Goal: Task Accomplishment & Management: Complete application form

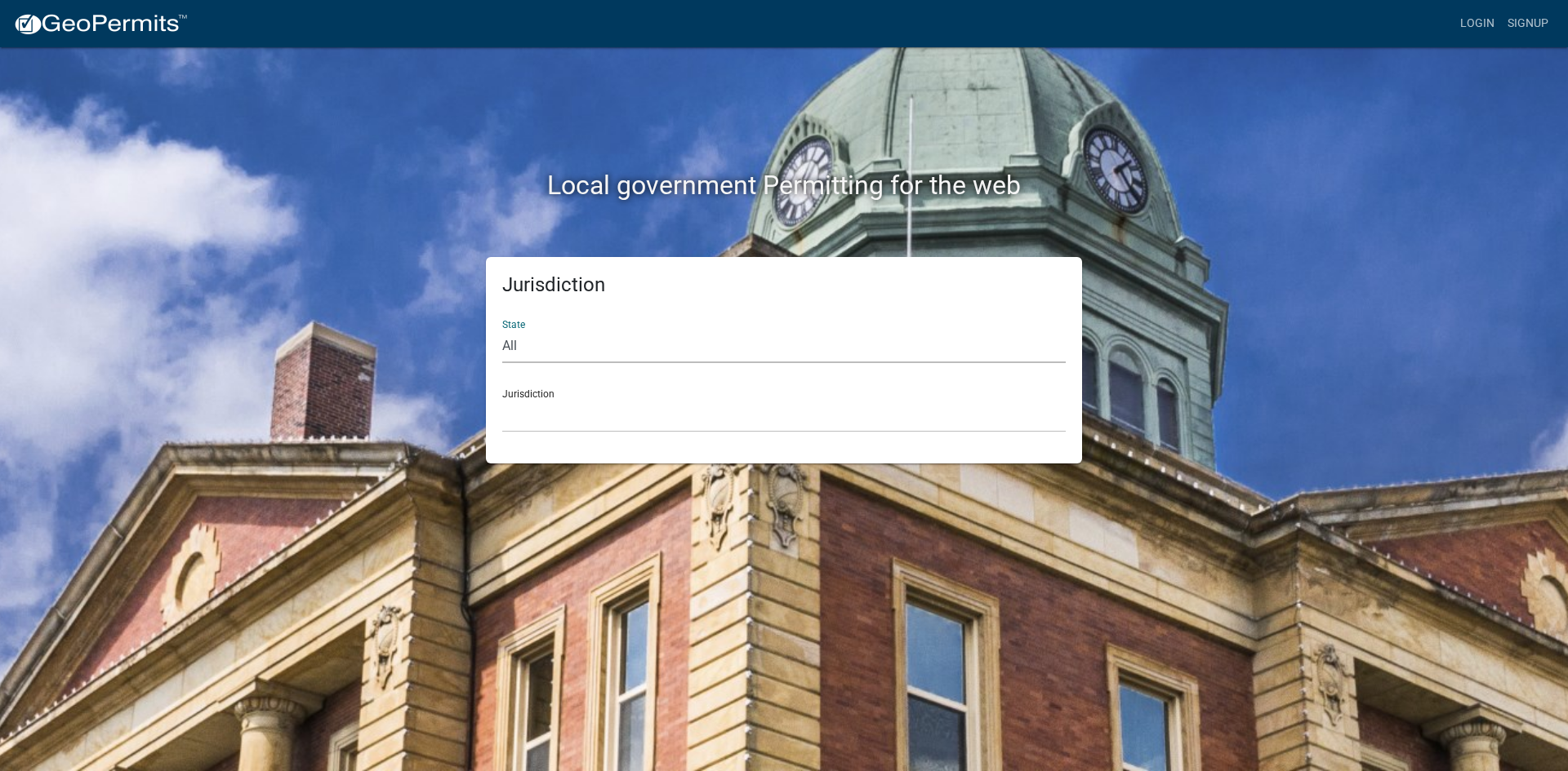
click at [701, 348] on select "All [US_STATE] [US_STATE] [US_STATE] [US_STATE] [US_STATE] [US_STATE] [US_STATE…" at bounding box center [784, 347] width 563 height 34
select select "[US_STATE]"
click at [502, 330] on select "All [US_STATE] [US_STATE] [US_STATE] [US_STATE] [US_STATE] [US_STATE] [US_STATE…" at bounding box center [784, 347] width 563 height 34
click at [604, 407] on select "City of [GEOGRAPHIC_DATA], [US_STATE] City of [GEOGRAPHIC_DATA], [US_STATE] Cit…" at bounding box center [784, 416] width 563 height 34
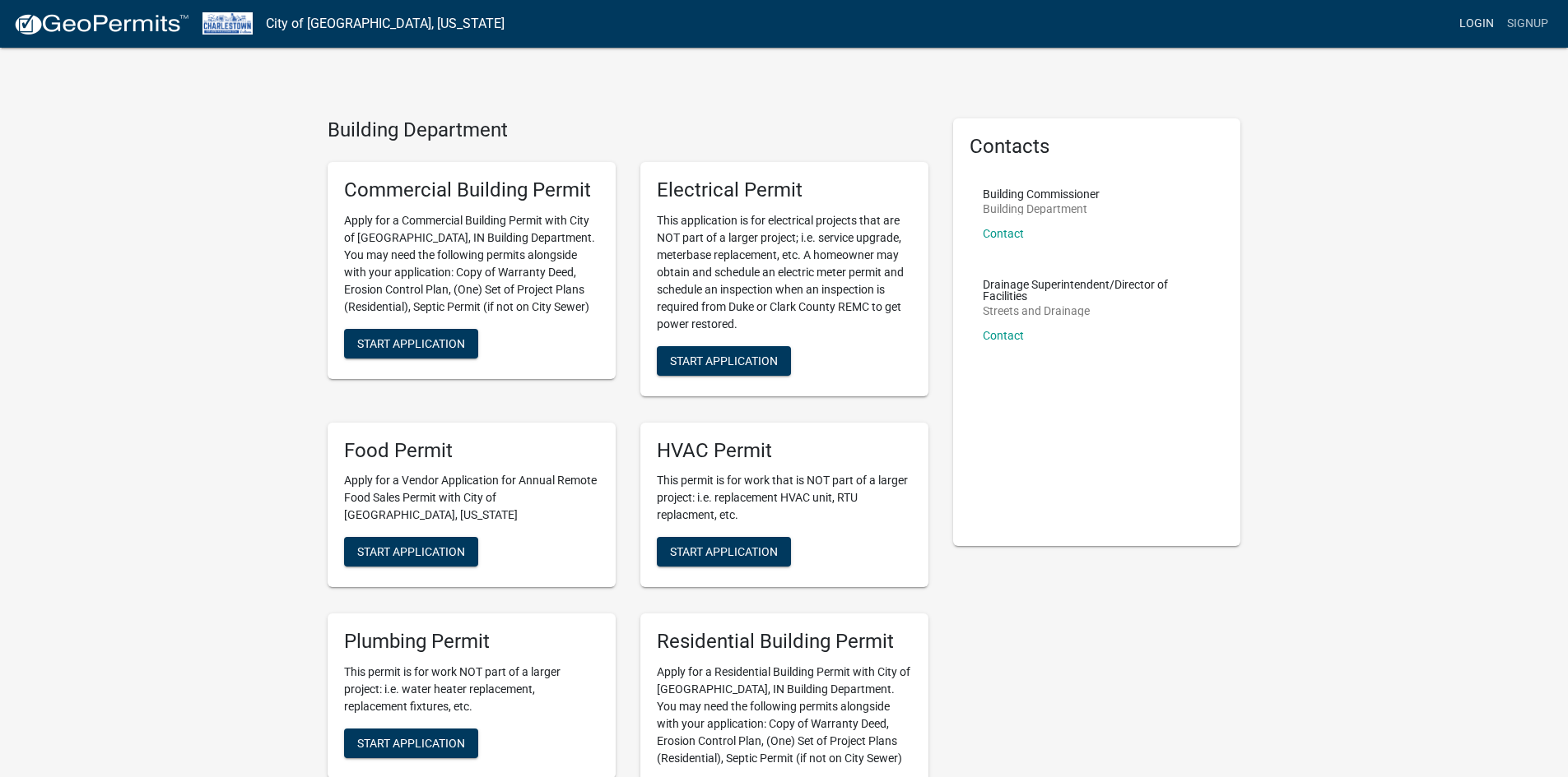
click at [1469, 21] on link "Login" at bounding box center [1476, 23] width 47 height 31
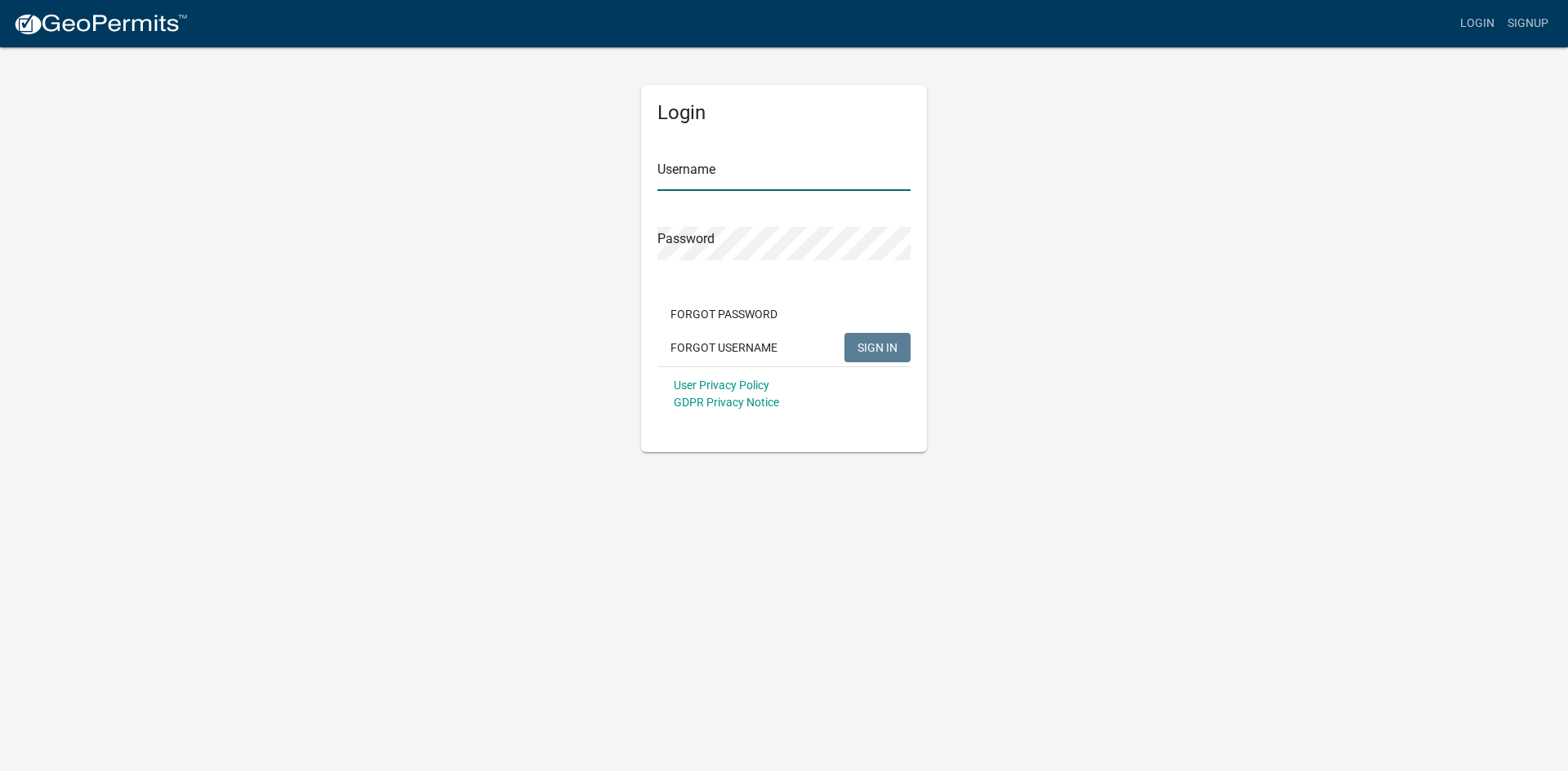
type input "AllenElectrical"
click at [702, 178] on input "AllenElectrical" at bounding box center [784, 174] width 253 height 34
click at [879, 353] on span "SIGN IN" at bounding box center [877, 347] width 40 height 13
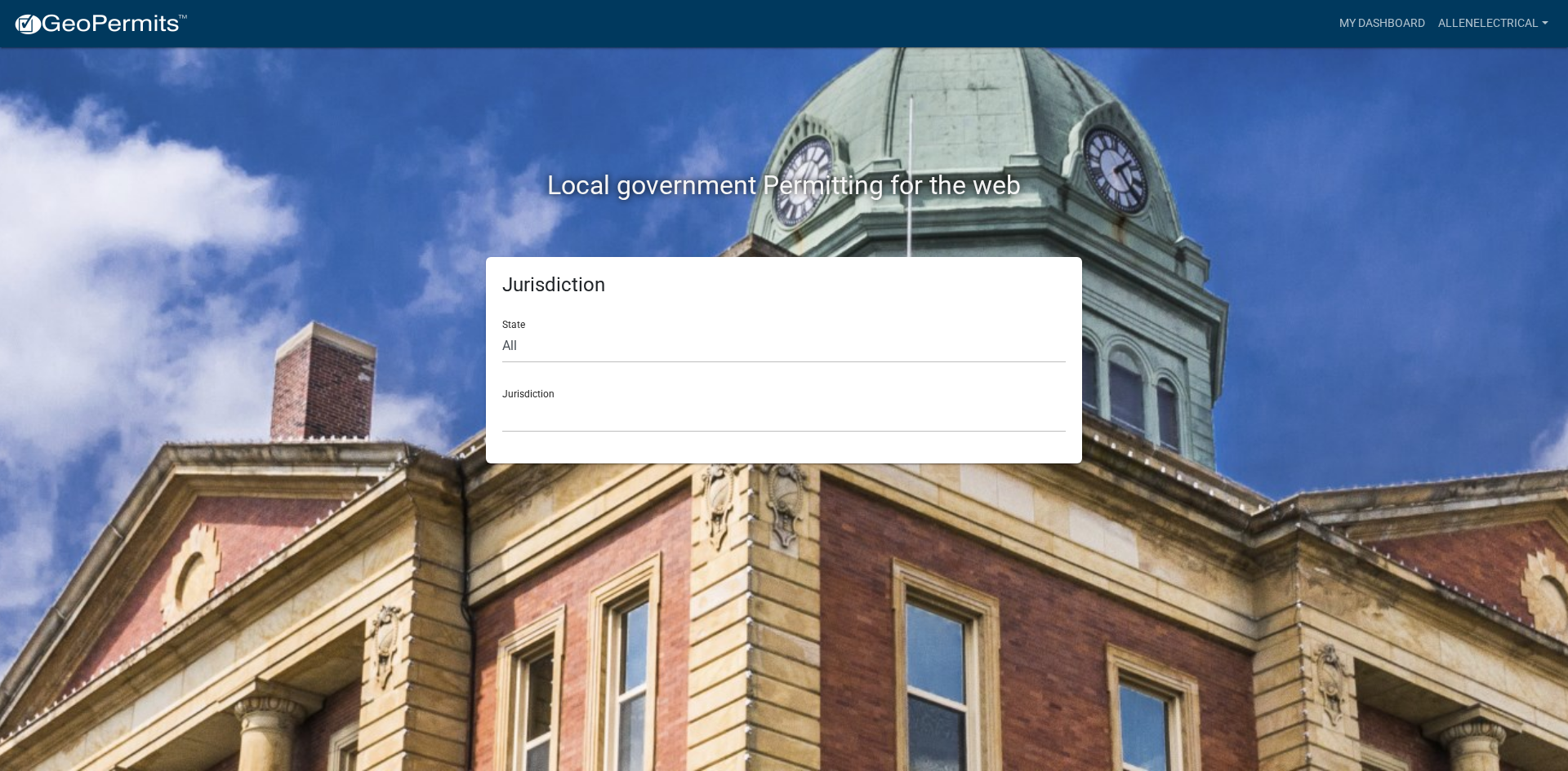
click at [560, 327] on div "State All Colorado Georgia Indiana Iowa Kansas Minnesota Ohio South Carolina Wi…" at bounding box center [784, 335] width 563 height 57
click at [560, 337] on select "All [US_STATE] [US_STATE] [US_STATE] [US_STATE] [US_STATE] [US_STATE] [US_STATE…" at bounding box center [784, 347] width 563 height 34
select select "[US_STATE]"
click at [502, 330] on select "All [US_STATE] [US_STATE] [US_STATE] [US_STATE] [US_STATE] [US_STATE] [US_STATE…" at bounding box center [784, 347] width 563 height 34
click at [580, 412] on select "City of [GEOGRAPHIC_DATA], [US_STATE] City of [GEOGRAPHIC_DATA], [US_STATE] Cit…" at bounding box center [784, 416] width 563 height 34
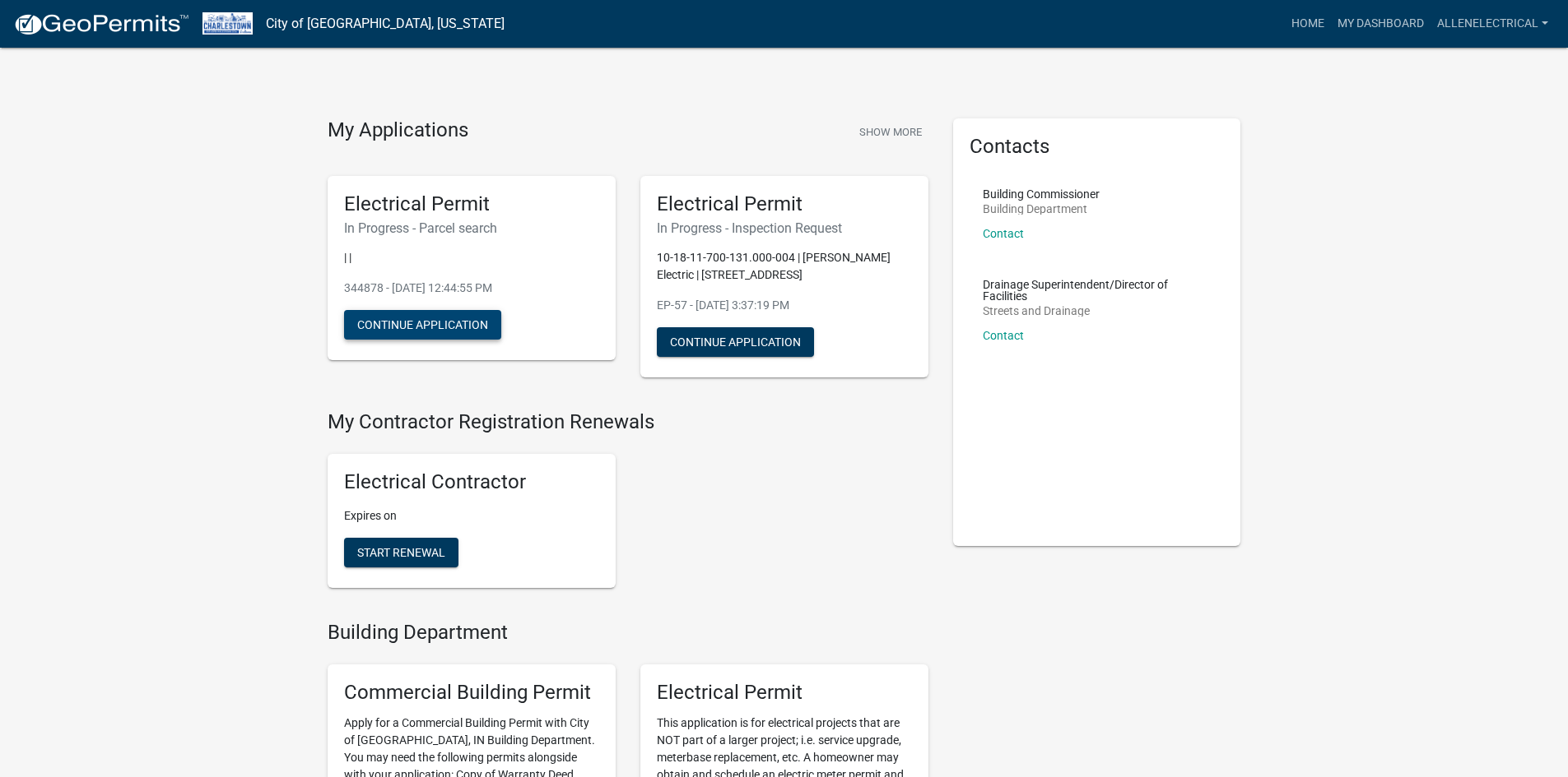
click at [446, 320] on button "Continue Application" at bounding box center [422, 325] width 157 height 29
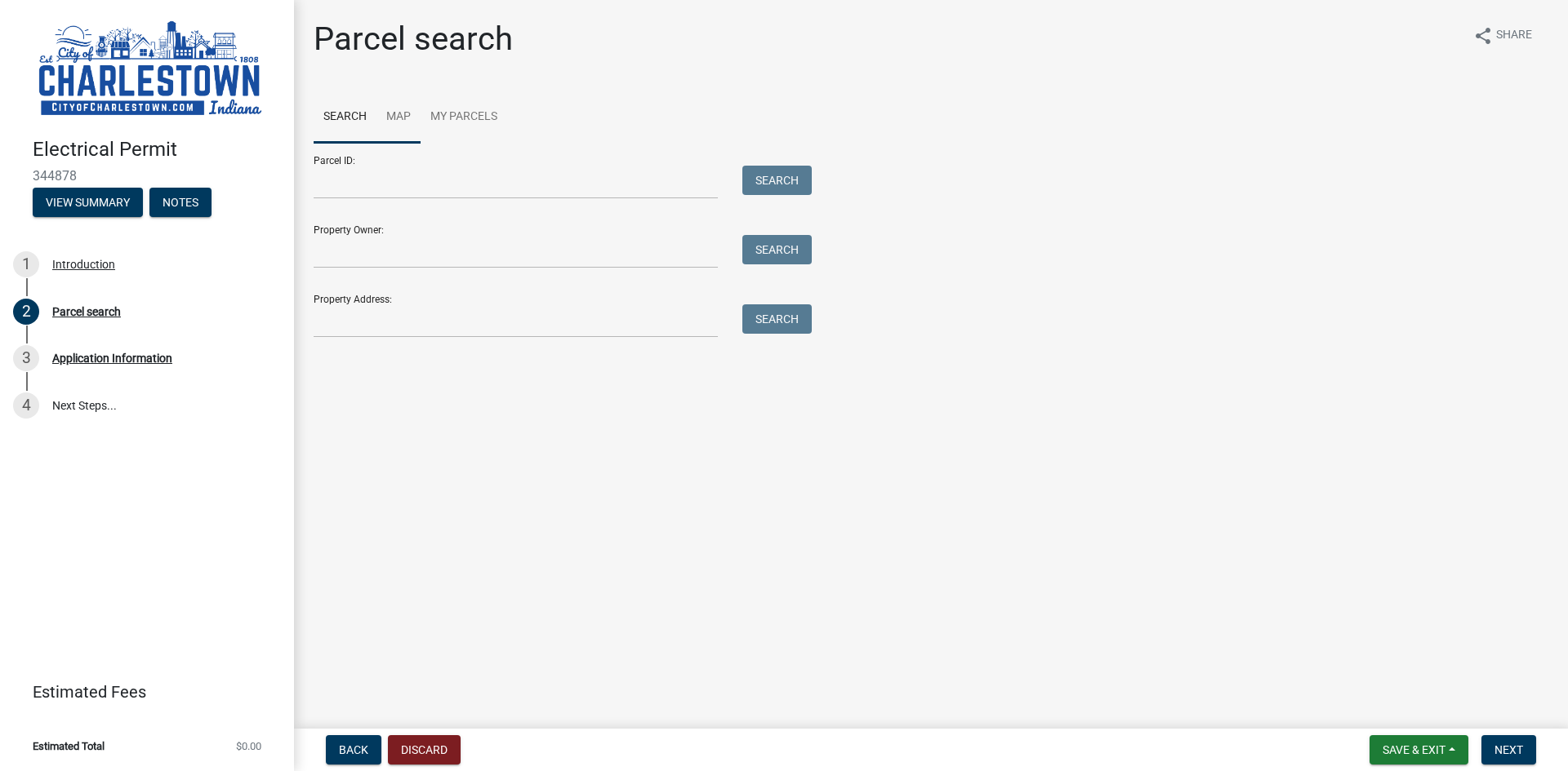
click at [387, 116] on link "Map" at bounding box center [398, 117] width 44 height 52
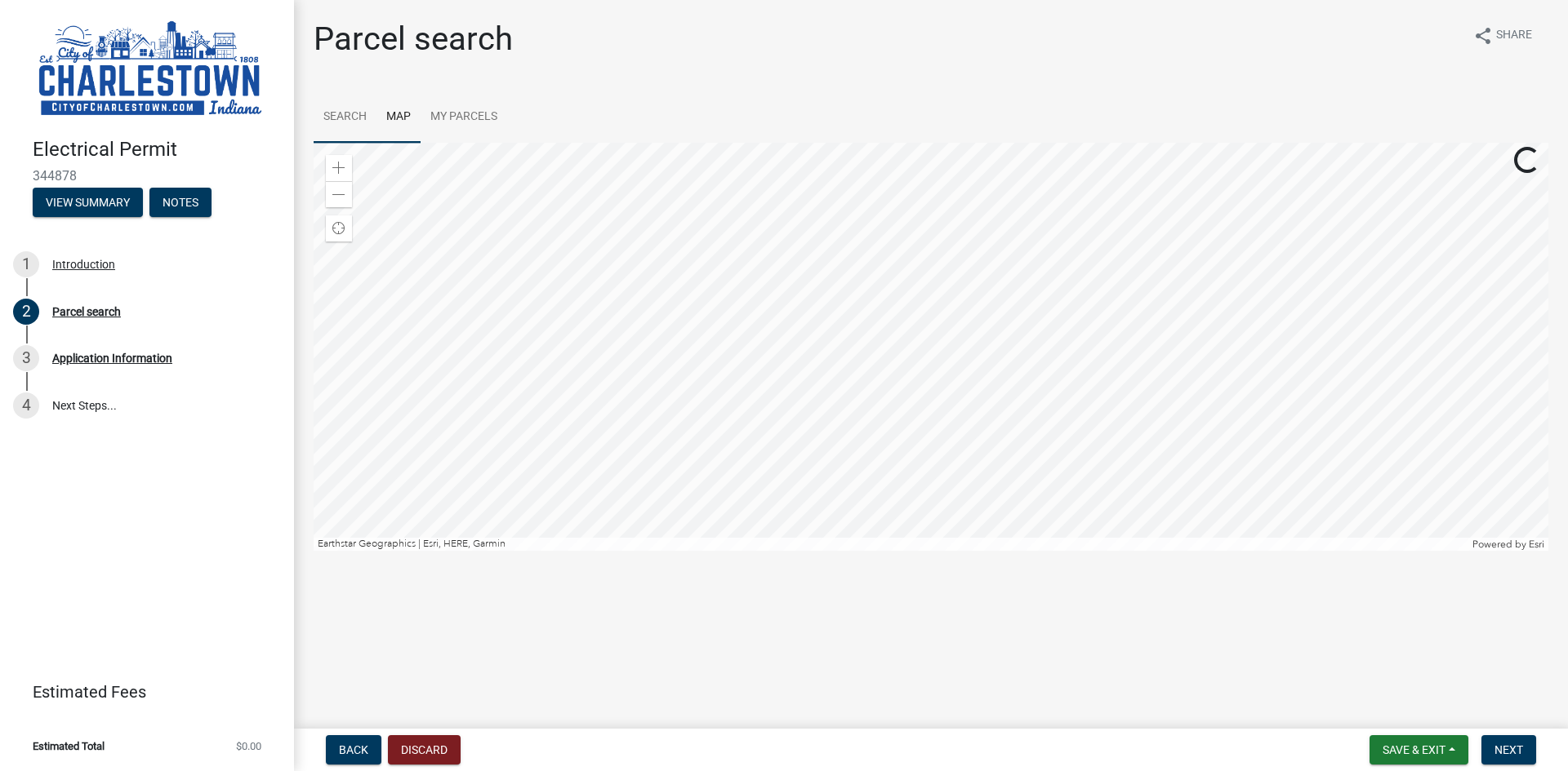
click at [358, 119] on link "Search" at bounding box center [344, 117] width 63 height 52
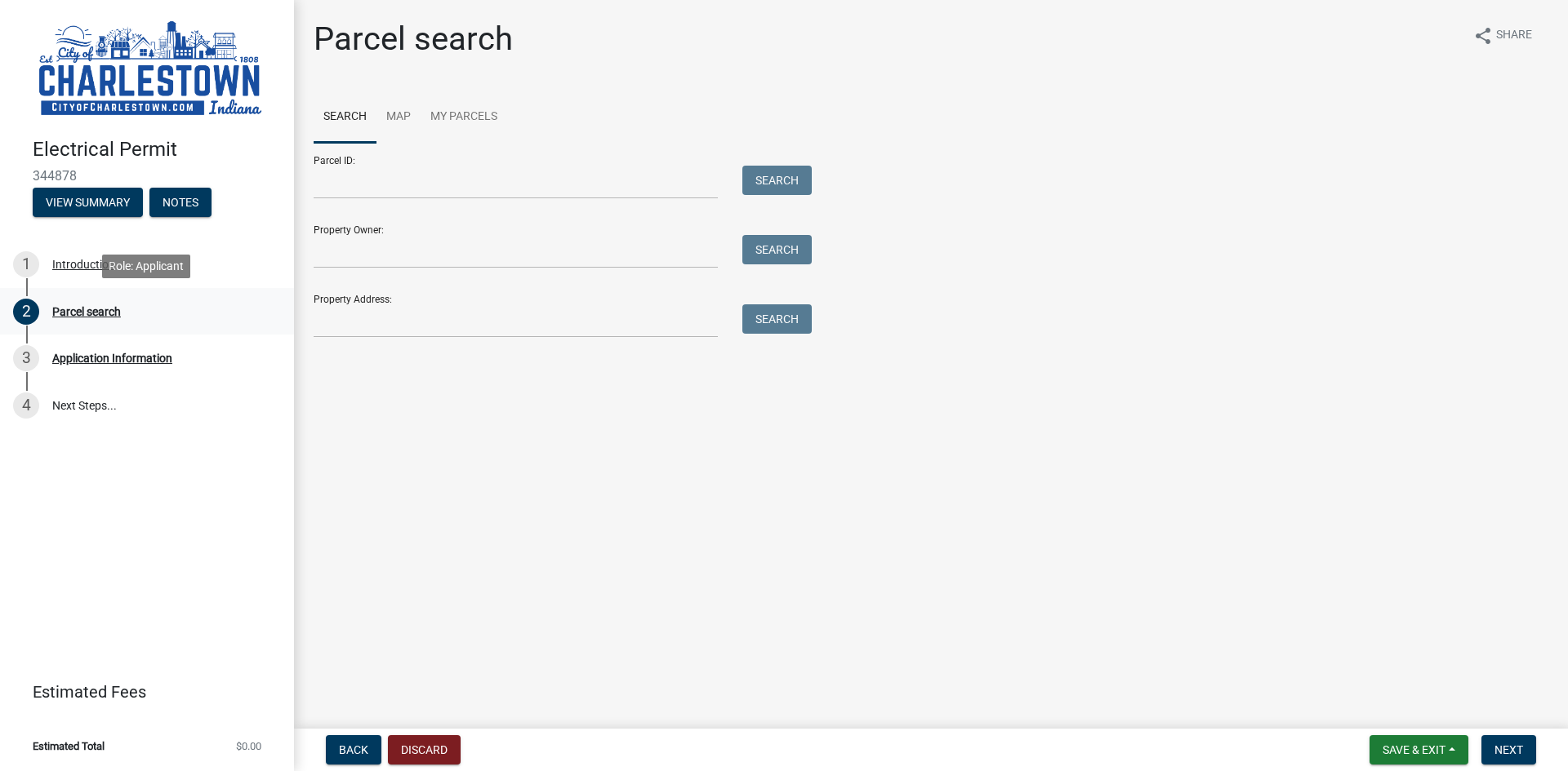
click at [77, 313] on div "Parcel search" at bounding box center [86, 312] width 68 height 12
click at [99, 204] on button "View Summary" at bounding box center [88, 202] width 110 height 29
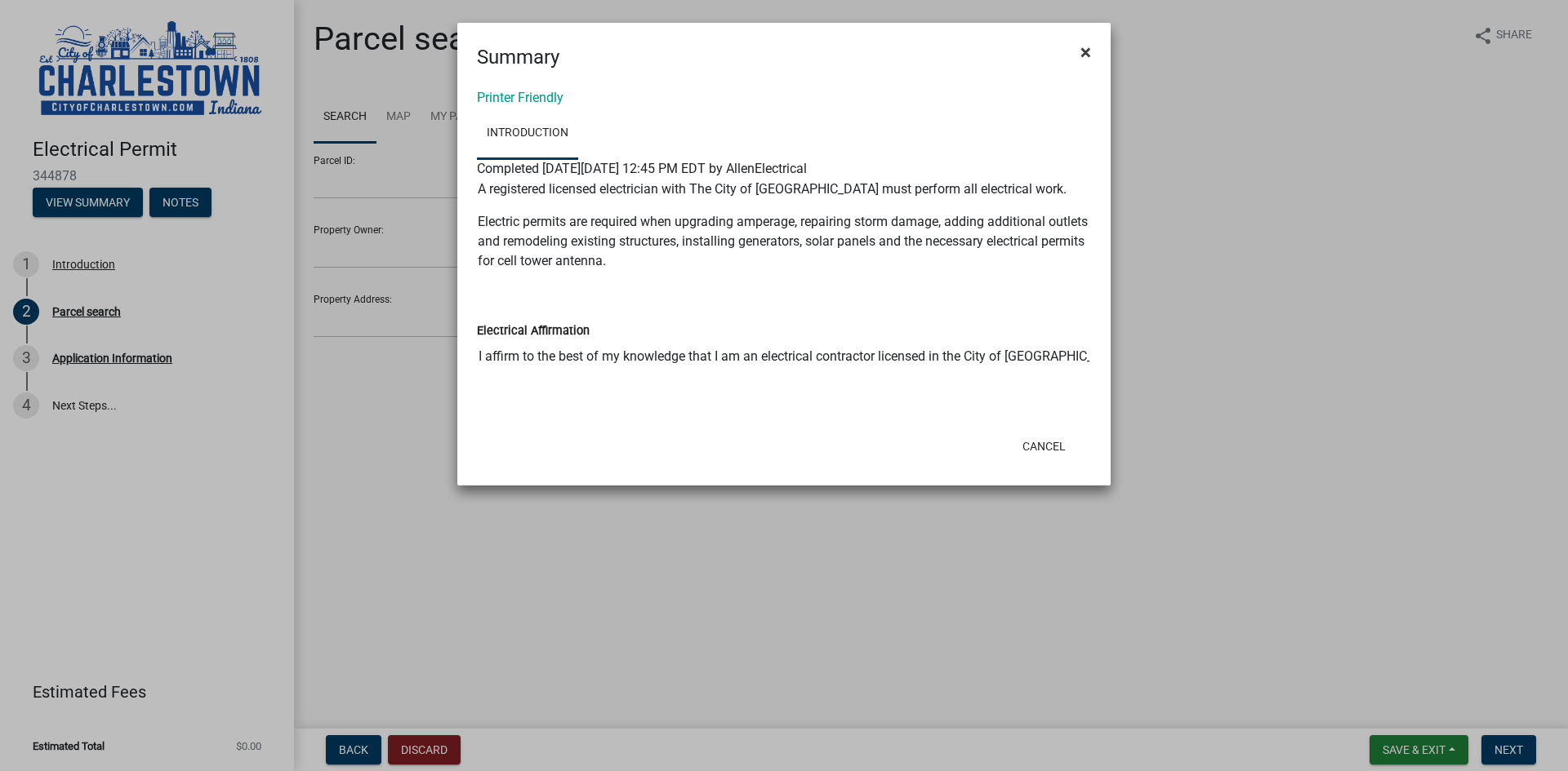
click at [1087, 46] on span "×" at bounding box center [1085, 52] width 11 height 23
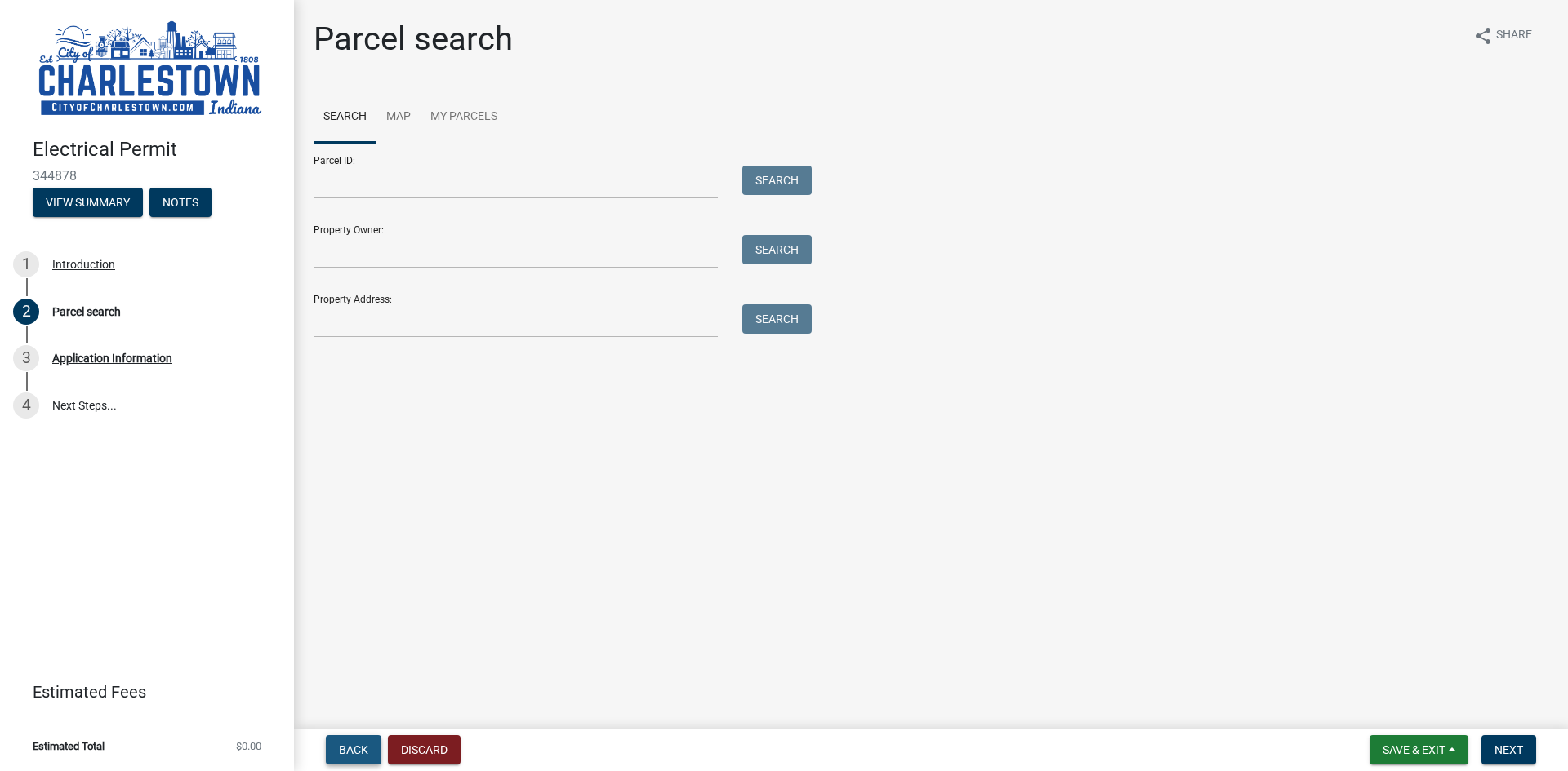
click at [346, 745] on span "Back" at bounding box center [353, 750] width 29 height 13
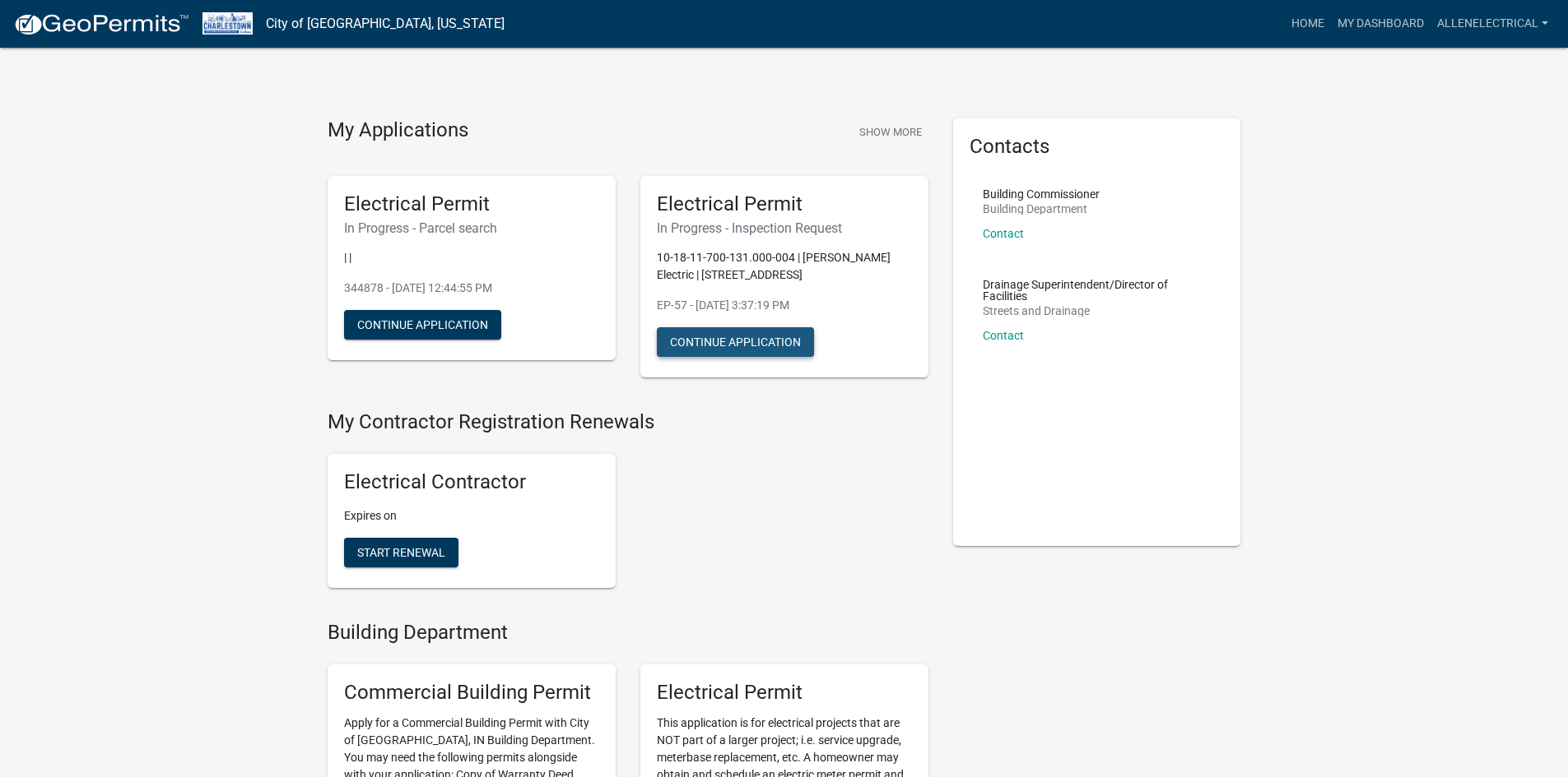
click at [735, 342] on button "Continue Application" at bounding box center [735, 342] width 157 height 29
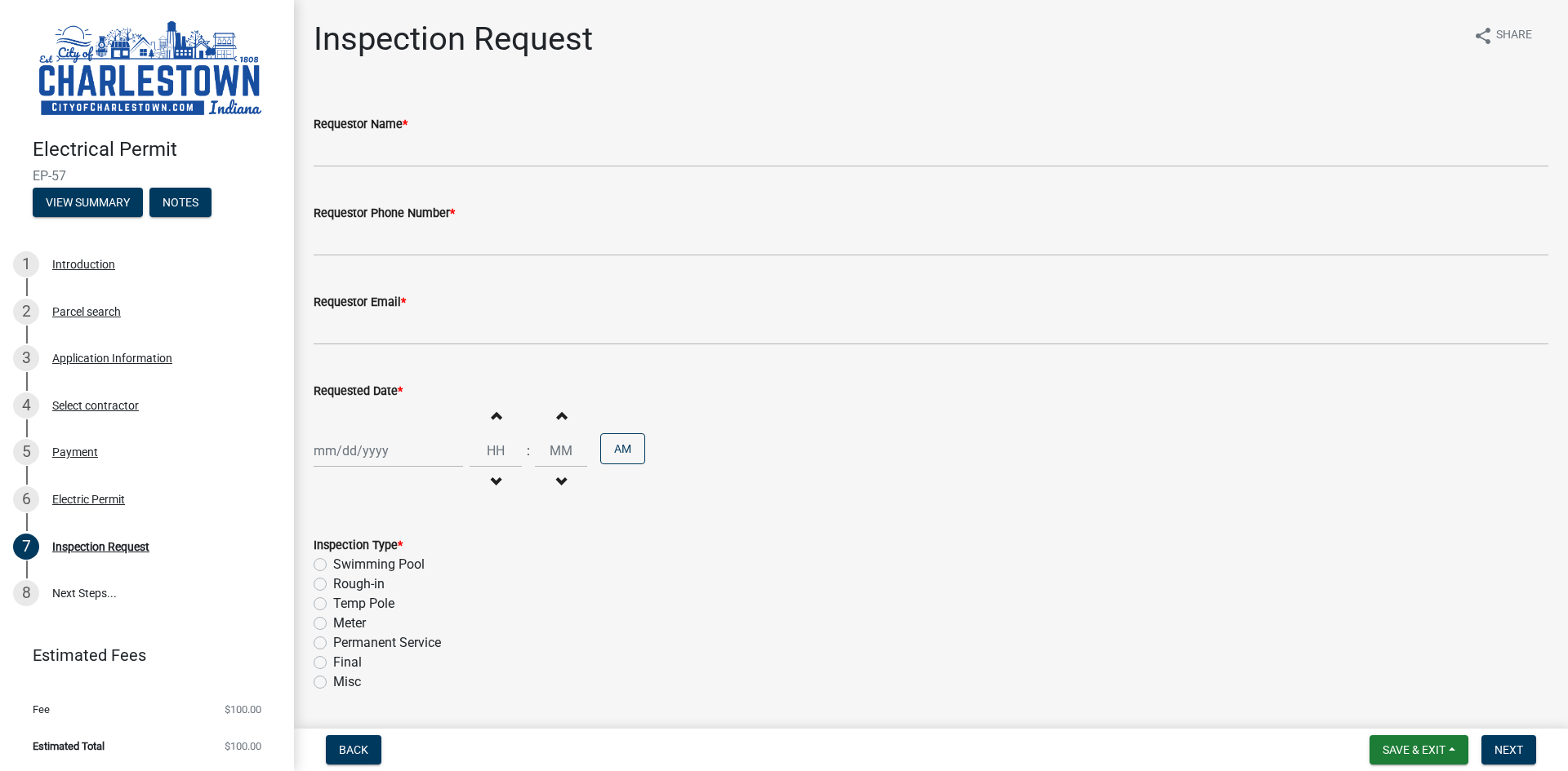
click at [174, 186] on div "Electrical Permit EP-57 View Summary Notes" at bounding box center [147, 173] width 267 height 96
click at [178, 199] on button "Notes" at bounding box center [181, 202] width 62 height 29
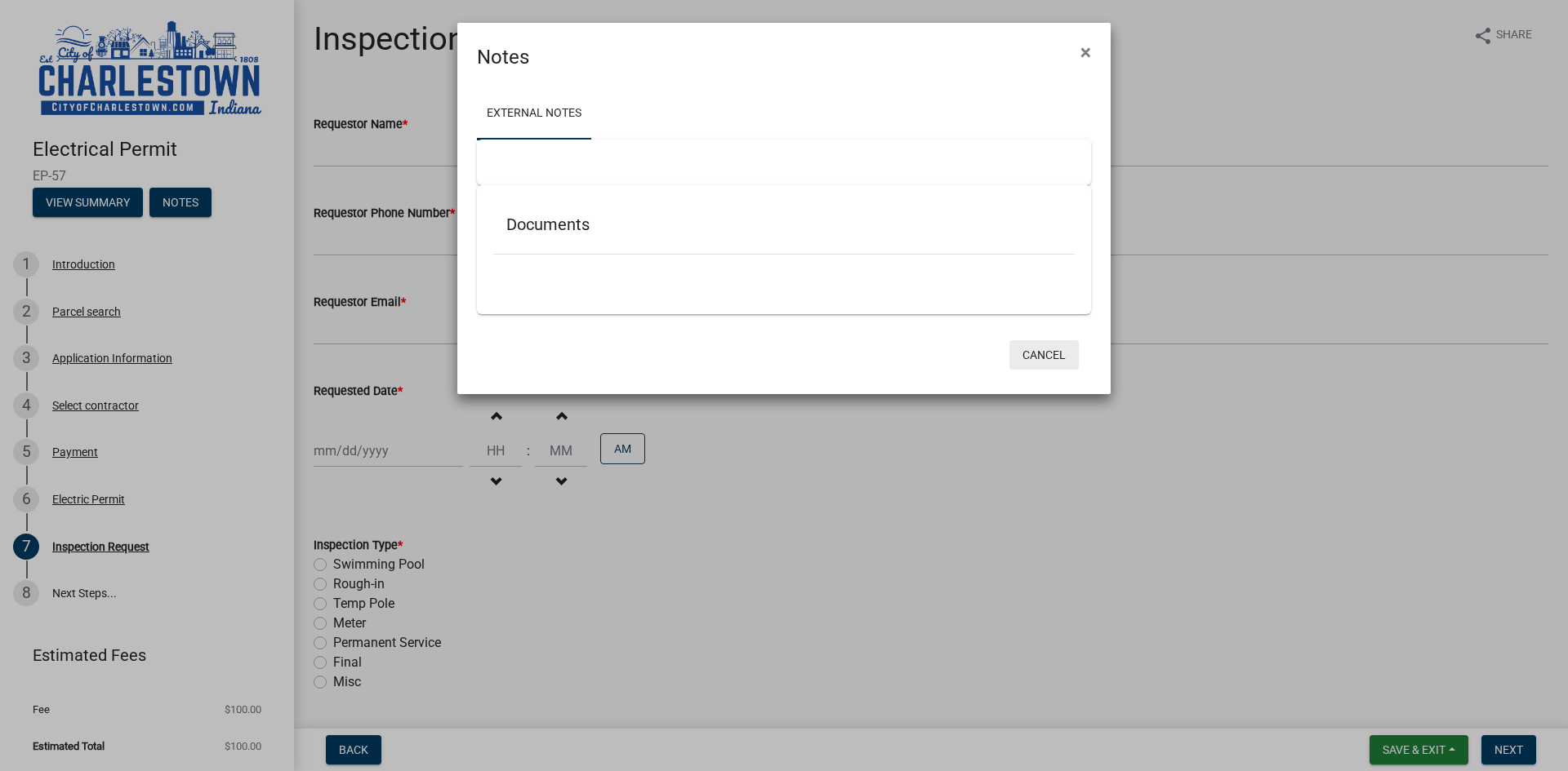
click at [1048, 362] on button "Cancel" at bounding box center [1044, 355] width 69 height 29
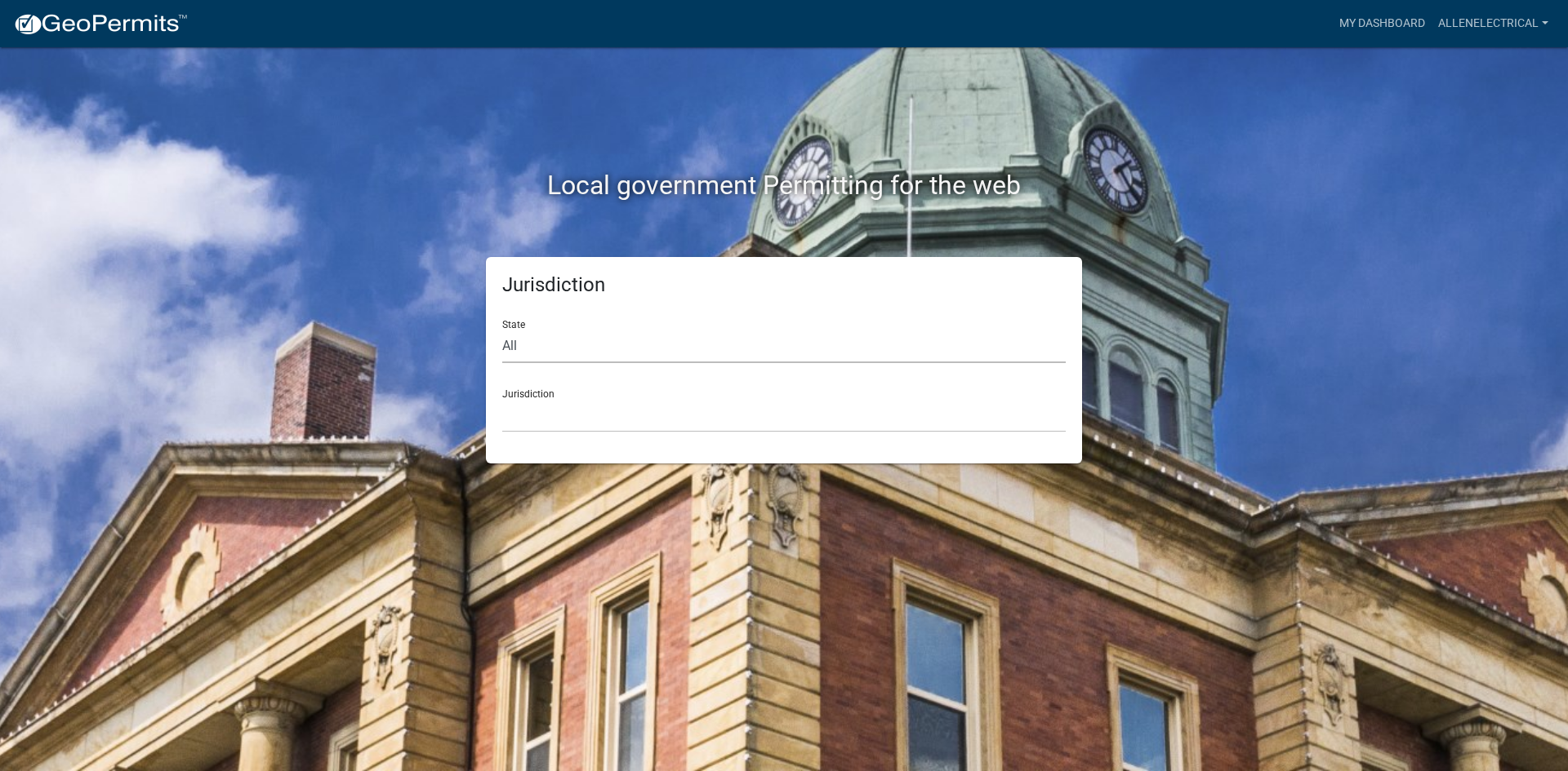
click at [614, 345] on select "All [US_STATE] [US_STATE] [US_STATE] [US_STATE] [US_STATE] [US_STATE] [US_STATE…" at bounding box center [784, 347] width 563 height 34
select select "[US_STATE]"
click at [502, 330] on select "All [US_STATE] [US_STATE] [US_STATE] [US_STATE] [US_STATE] [US_STATE] [US_STATE…" at bounding box center [784, 347] width 563 height 34
click at [588, 403] on select "City of [GEOGRAPHIC_DATA], [US_STATE] City of [GEOGRAPHIC_DATA], [US_STATE] Cit…" at bounding box center [784, 416] width 563 height 34
drag, startPoint x: 477, startPoint y: 120, endPoint x: 446, endPoint y: 47, distance: 79.3
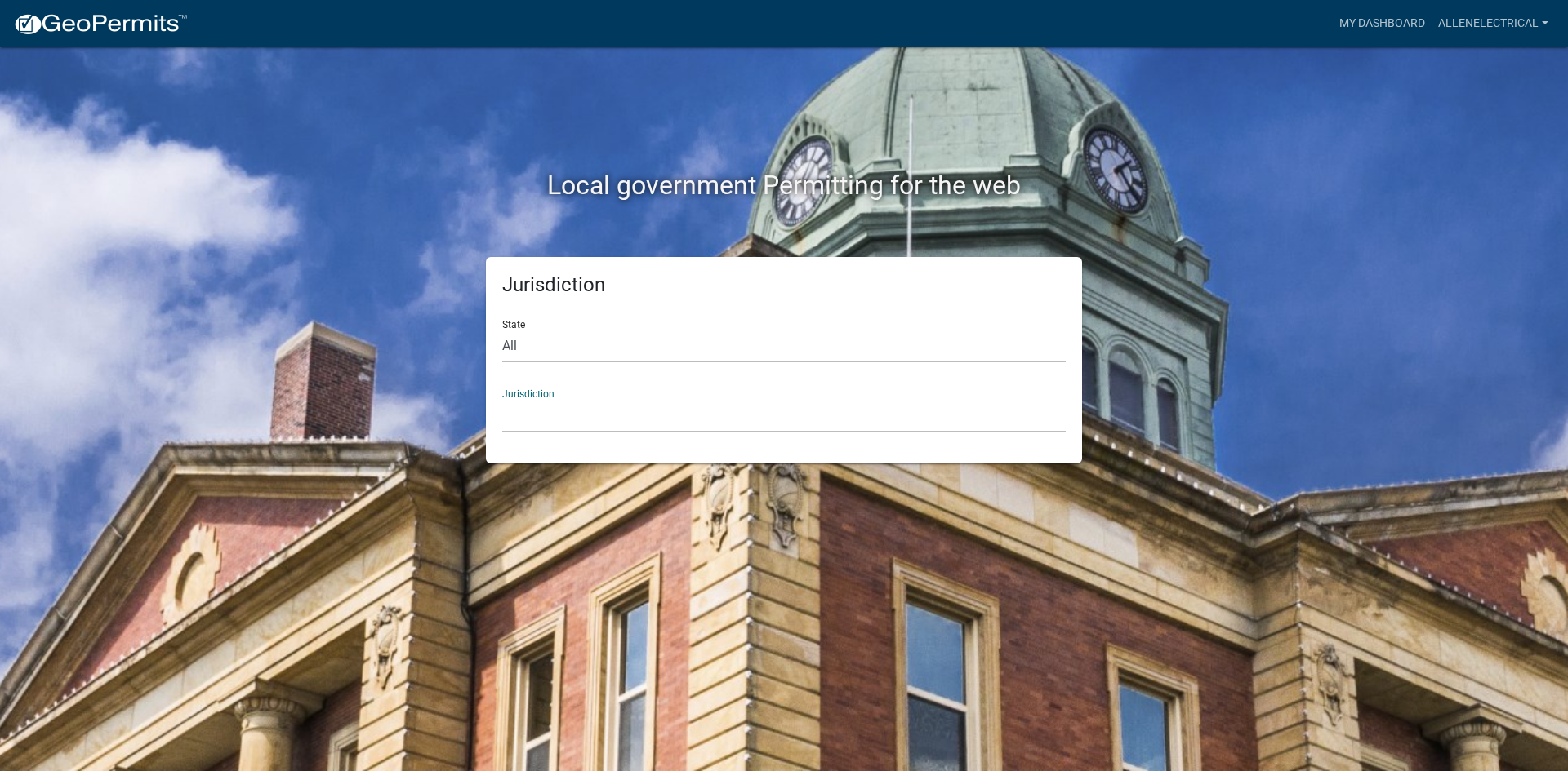
click at [477, 120] on div "Local government Permitting for the web" at bounding box center [784, 151] width 931 height 209
